Goal: Find specific page/section: Find specific page/section

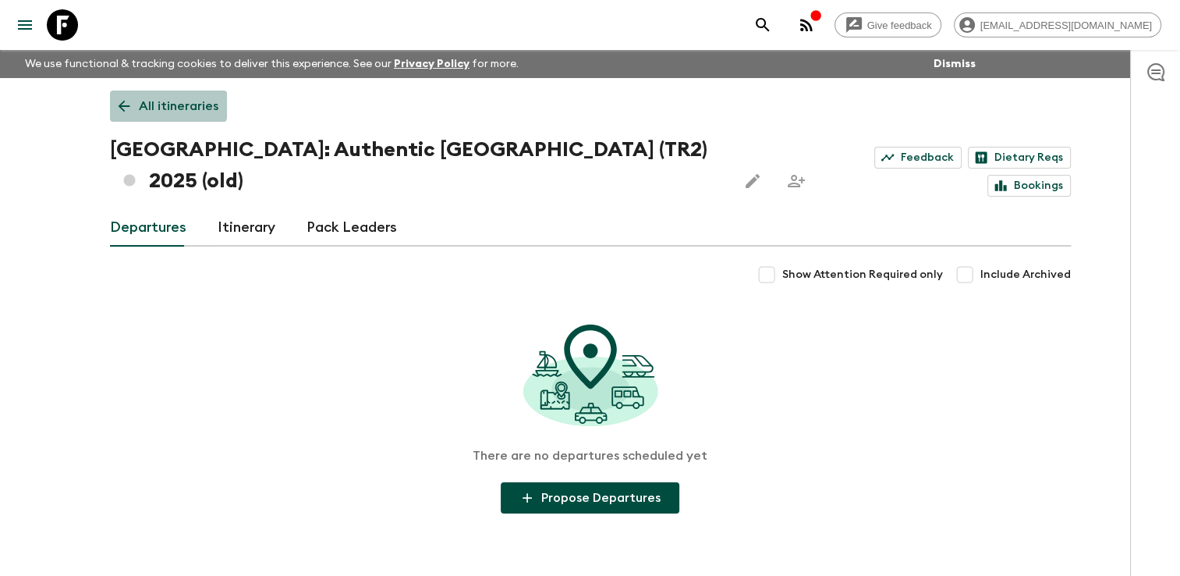
click at [139, 98] on p "All itineraries" at bounding box center [179, 106] width 80 height 19
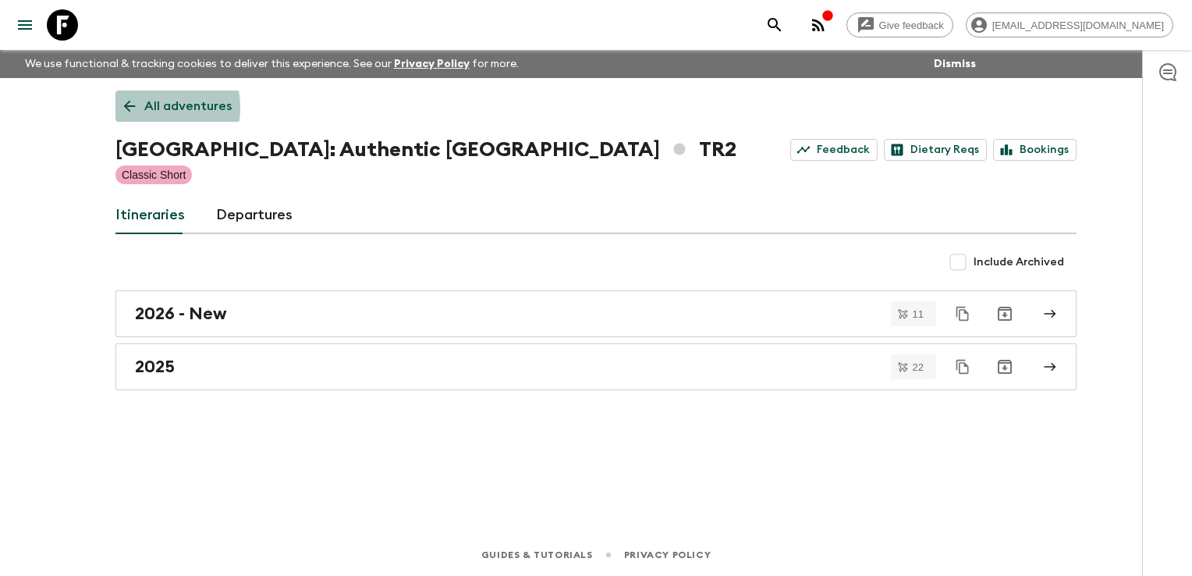
click at [137, 108] on icon at bounding box center [129, 106] width 17 height 17
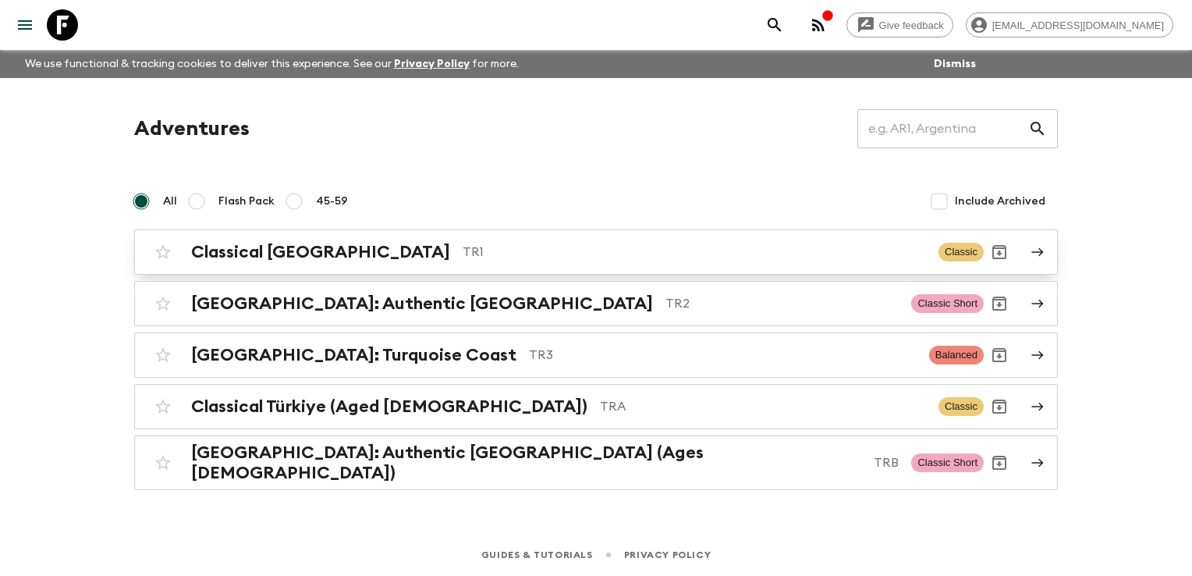
click at [259, 243] on h2 "Classical [GEOGRAPHIC_DATA]" at bounding box center [320, 252] width 259 height 20
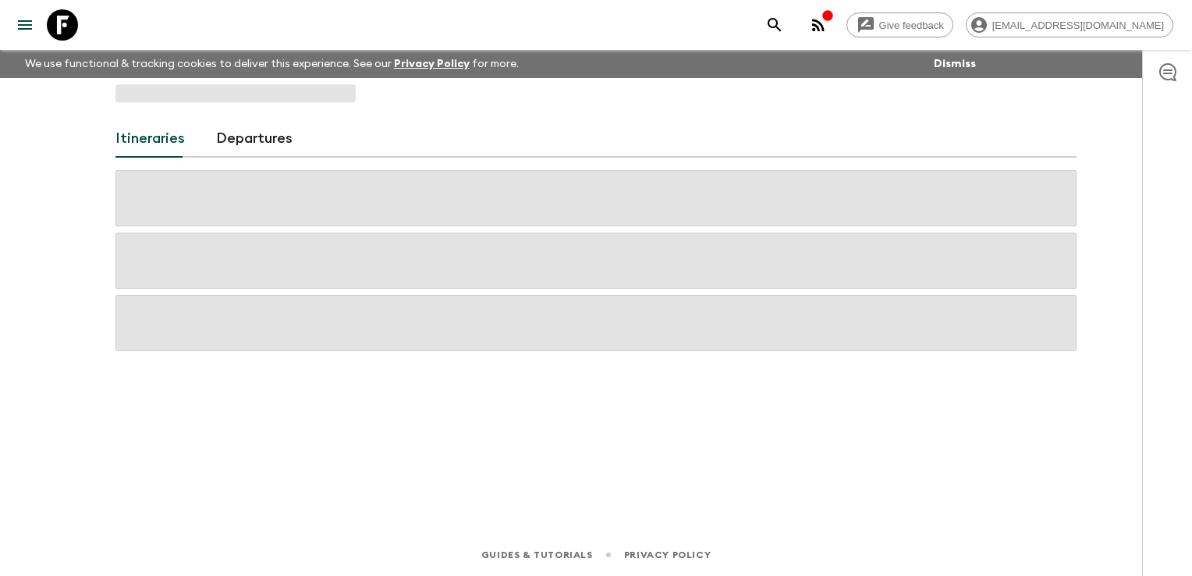
click at [259, 243] on div "Itineraries Departures" at bounding box center [596, 284] width 999 height 412
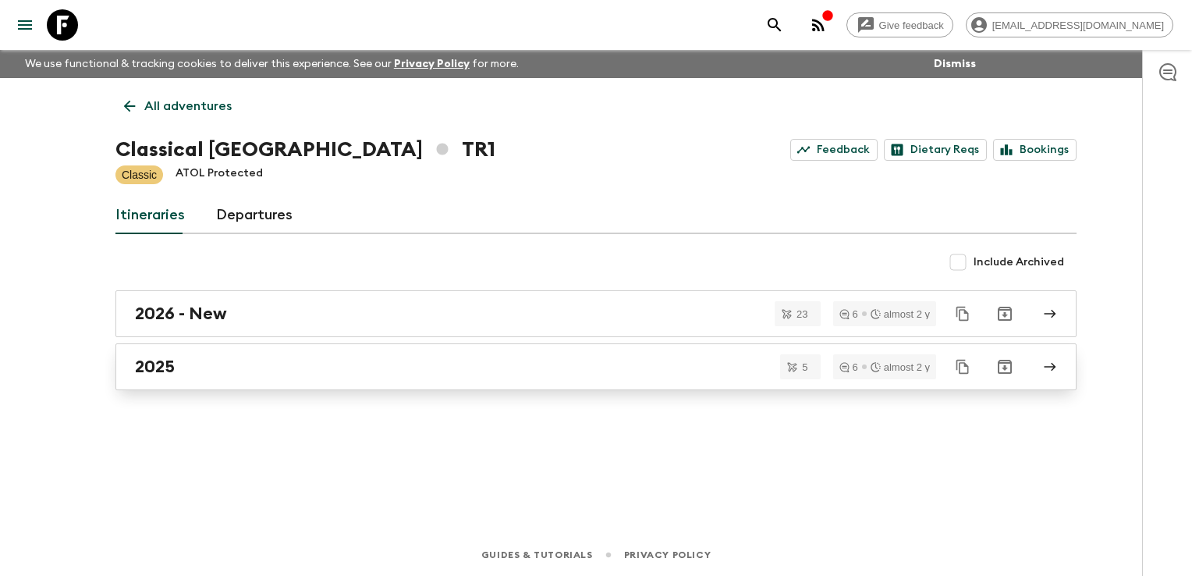
click at [243, 366] on div "2025" at bounding box center [581, 367] width 893 height 20
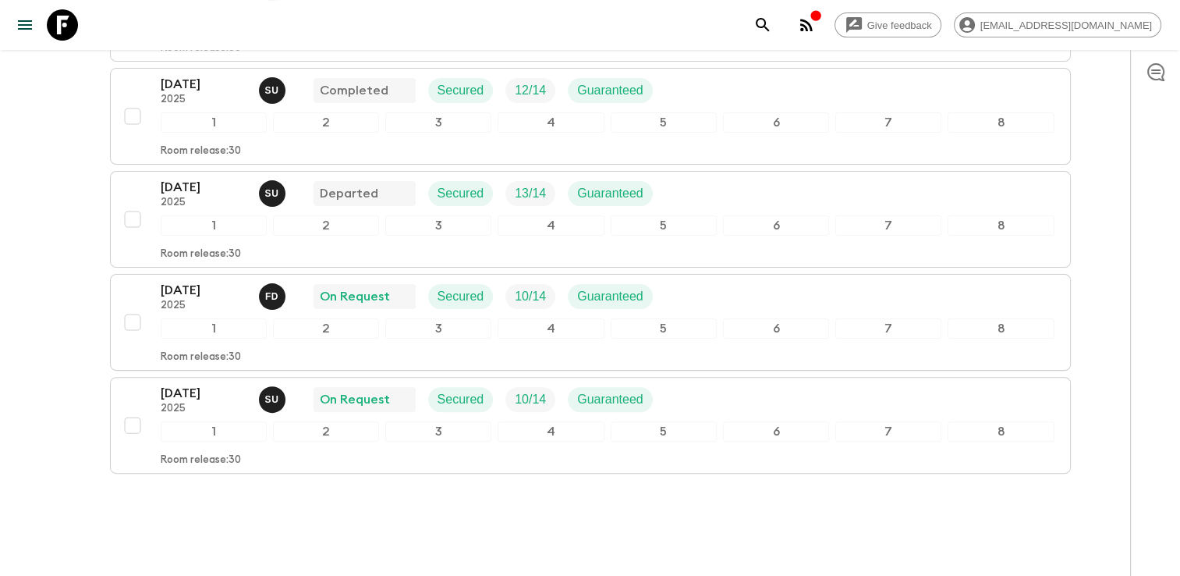
scroll to position [390, 0]
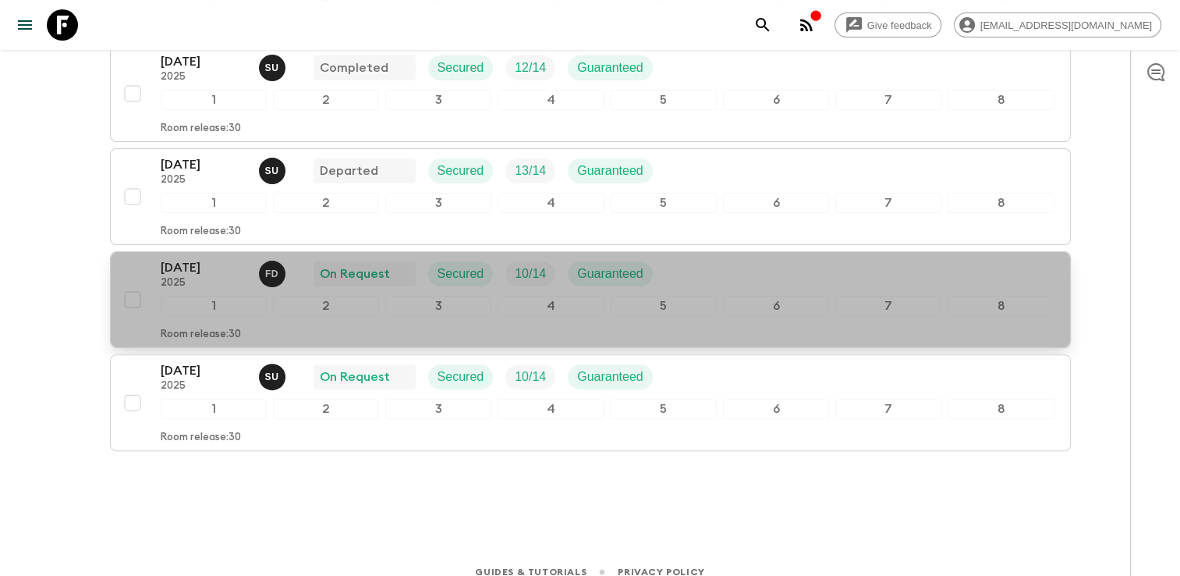
click at [761, 268] on div "[DATE] 2025 F D On Request Secured 10 / 14 Guaranteed" at bounding box center [608, 273] width 894 height 31
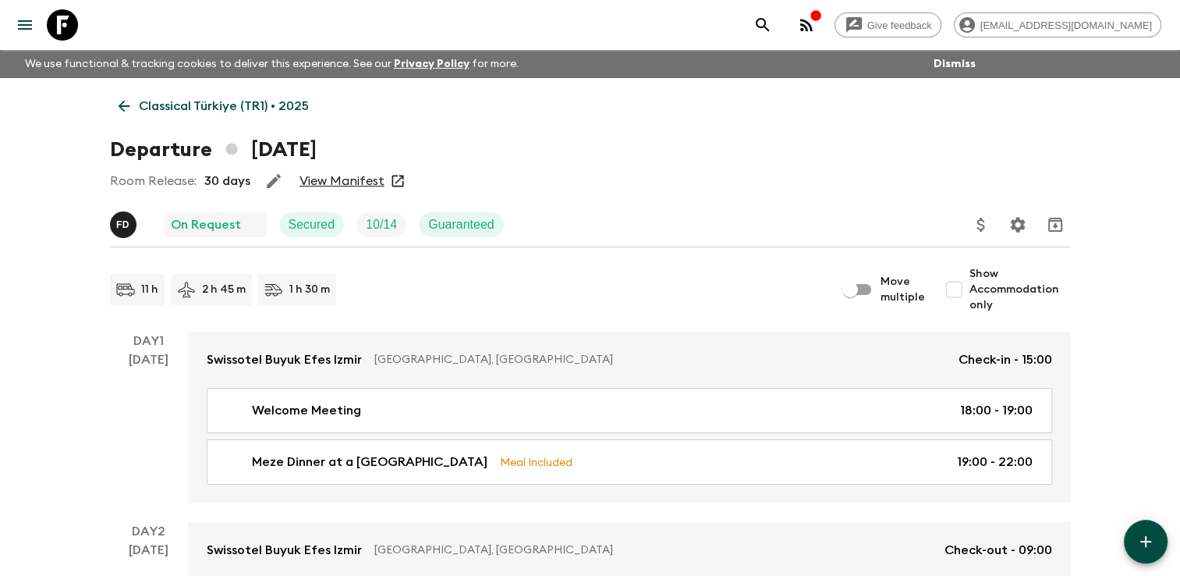
click at [363, 182] on link "View Manifest" at bounding box center [342, 181] width 85 height 16
